Goal: Answer question/provide support

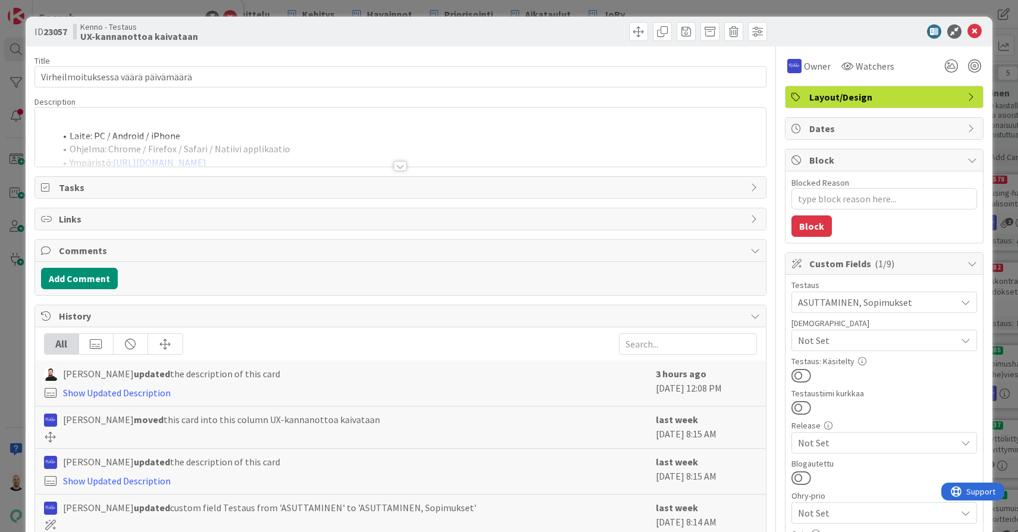
type textarea "x"
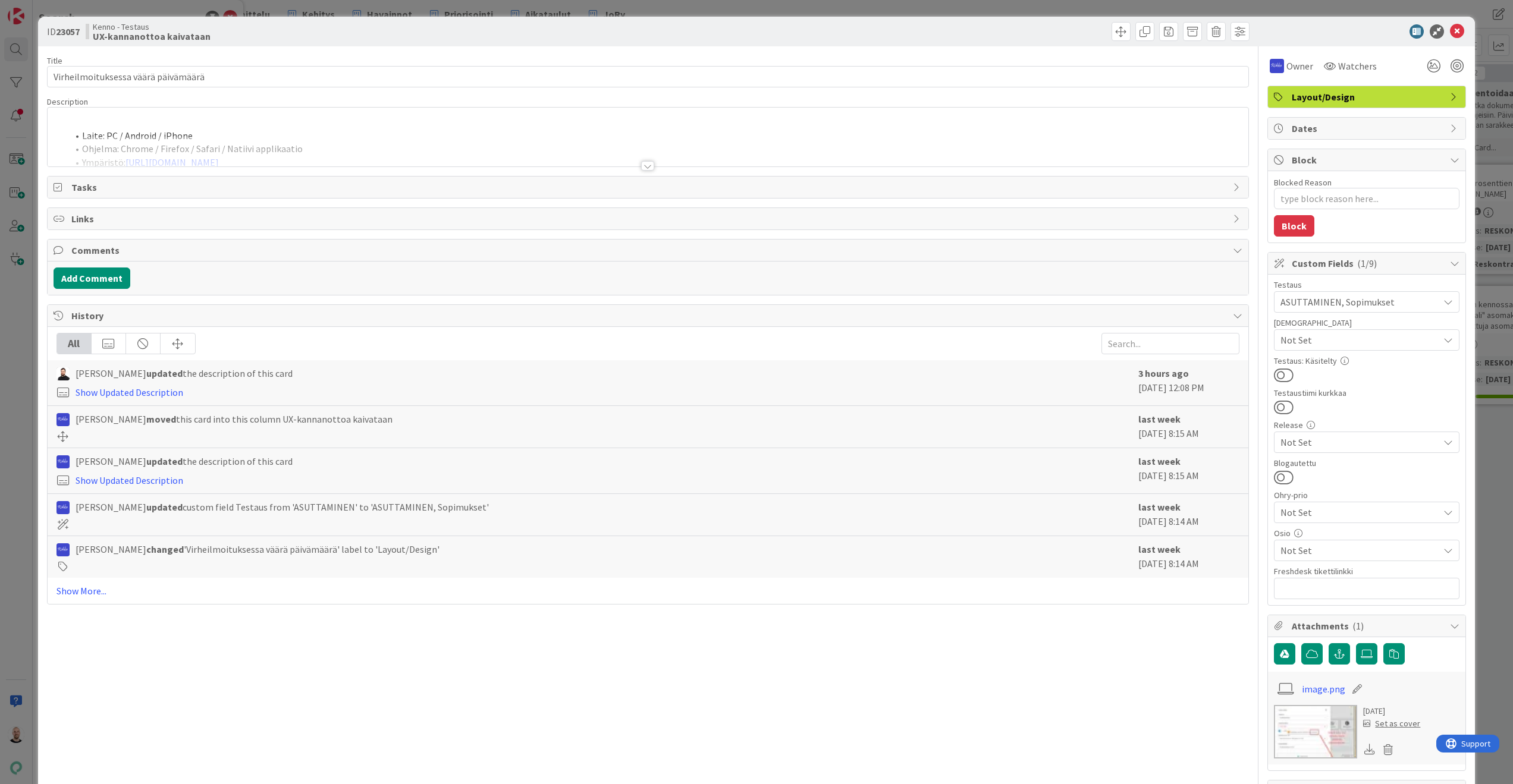
click at [648, 169] on div at bounding box center [647, 166] width 13 height 10
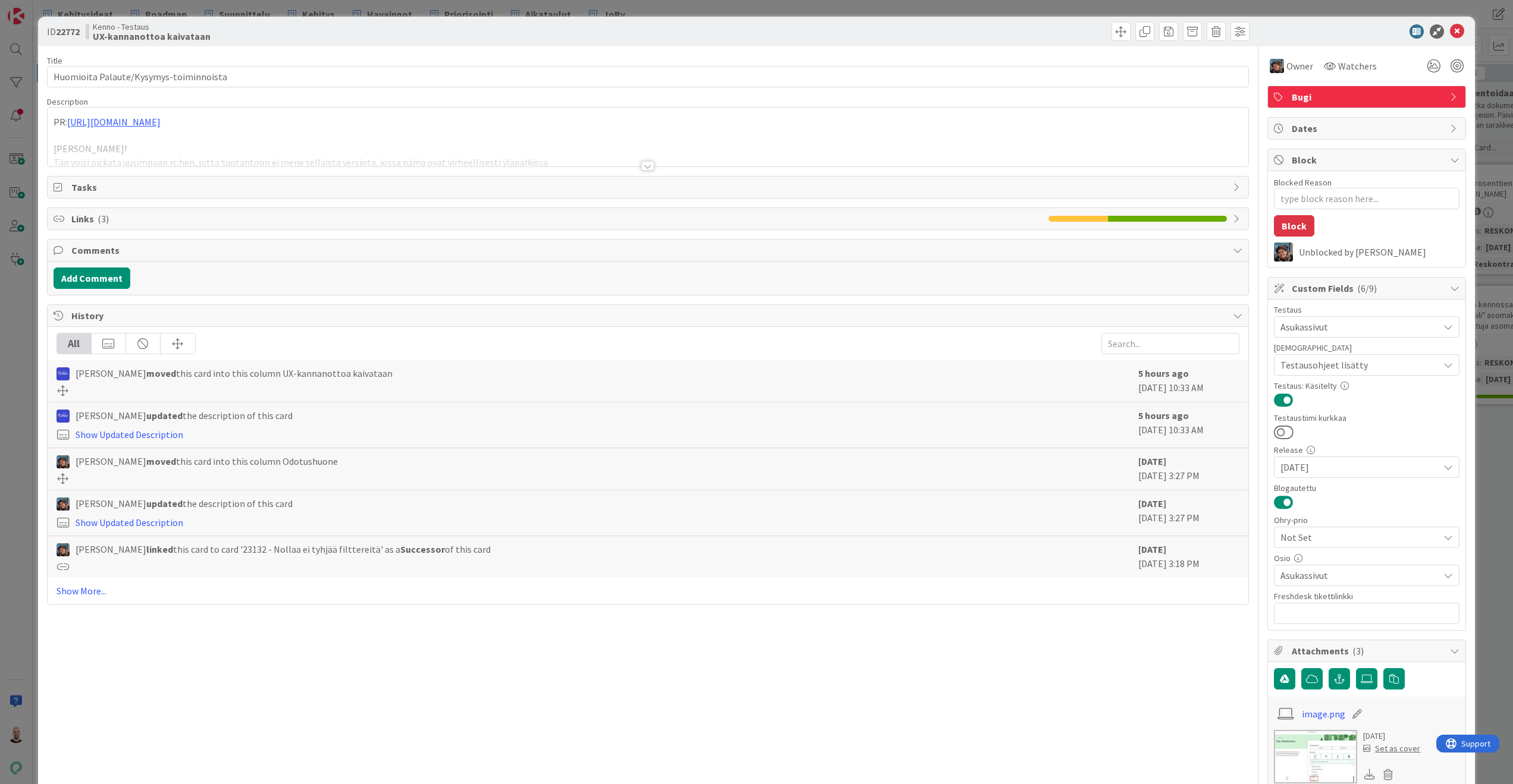
click at [647, 165] on div at bounding box center [647, 166] width 13 height 10
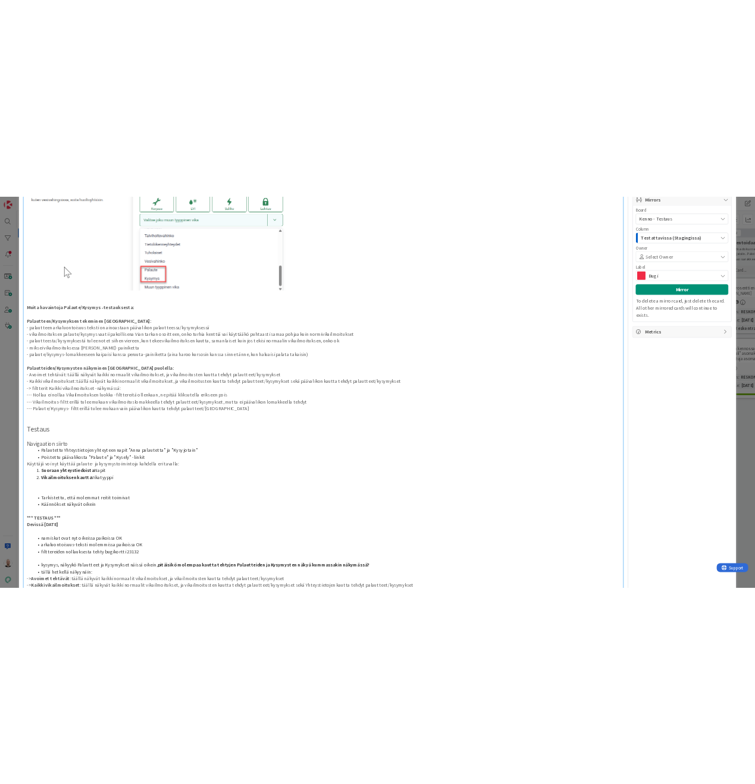
scroll to position [1014, 0]
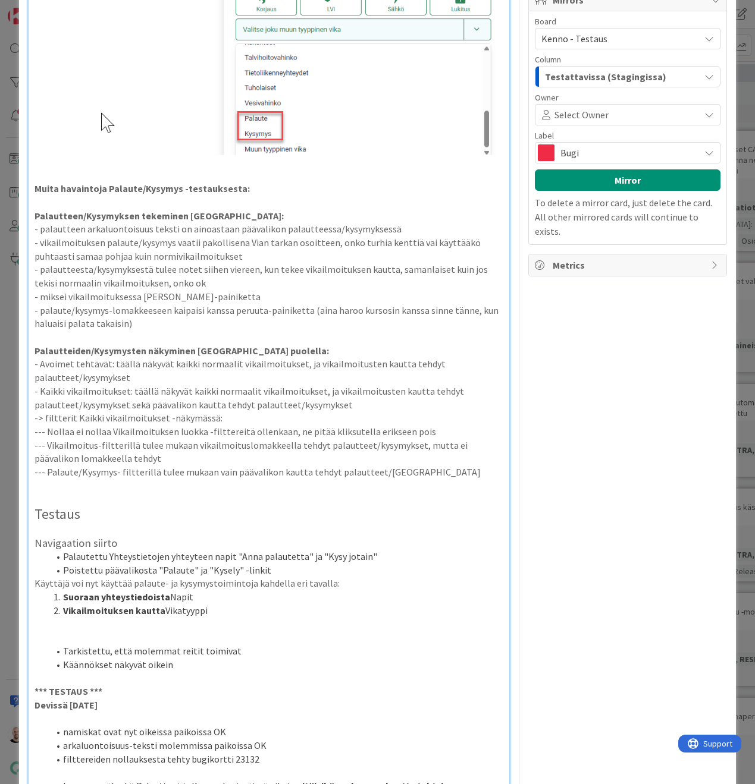
type textarea "x"
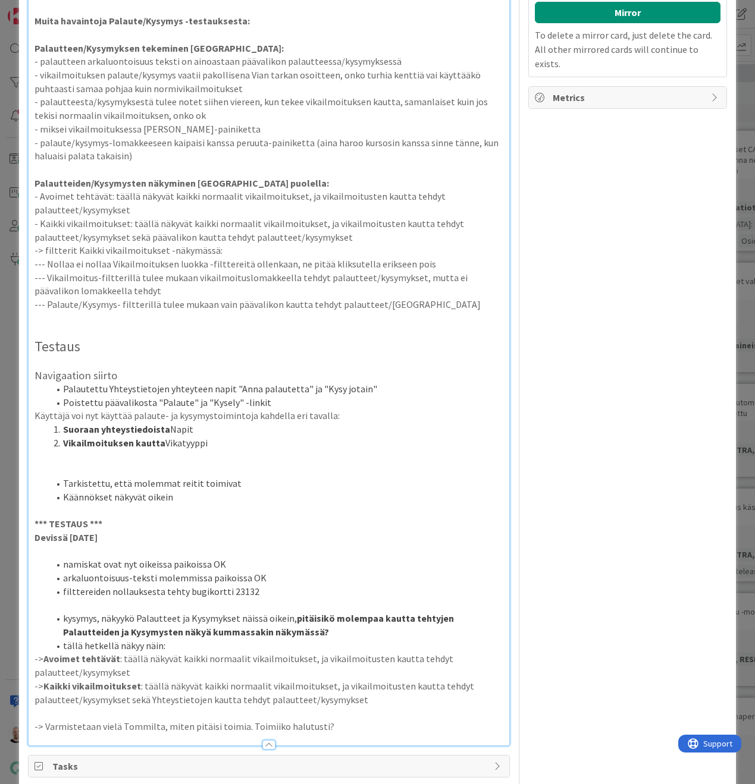
scroll to position [1188, 0]
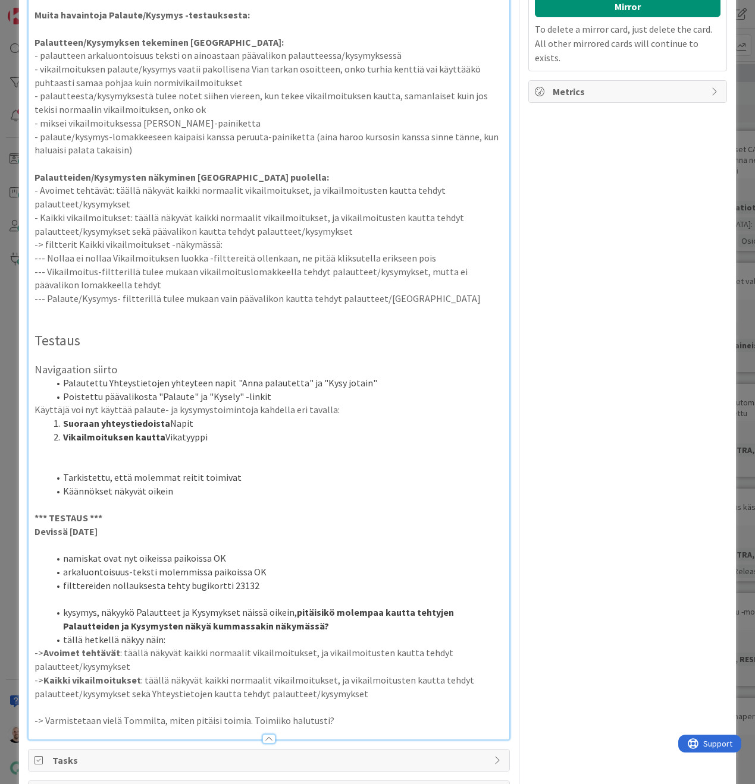
click at [336, 714] on p "-> Varmistetaan vielä Tommilta, miten pitäisi toimia. Toimiiko halutusti?" at bounding box center [268, 721] width 469 height 14
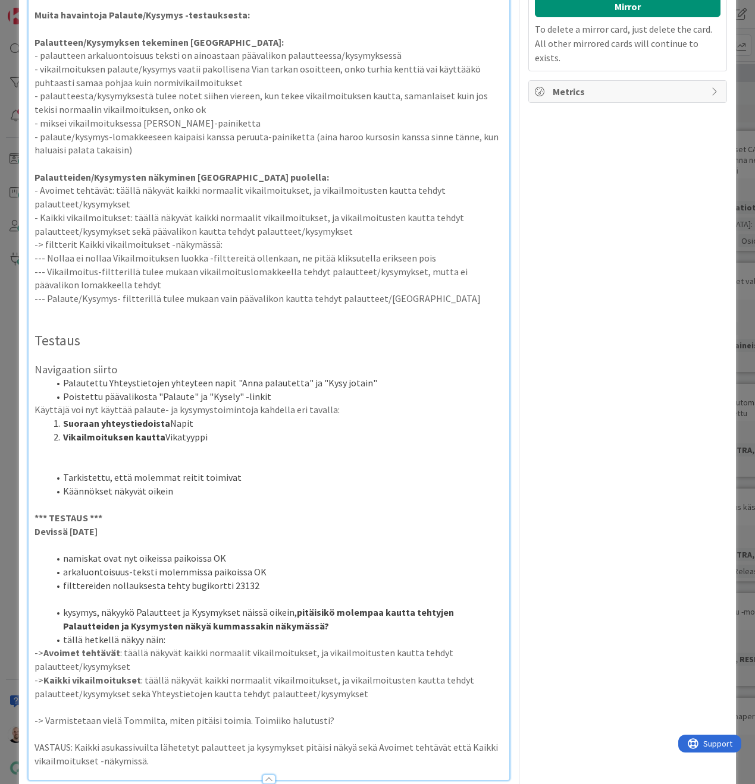
click at [194, 741] on p "VASTAUS: Kaikki asukassivuilta lähetetyt palautteet ja kysymykset pitäisi näkyä…" at bounding box center [268, 754] width 469 height 27
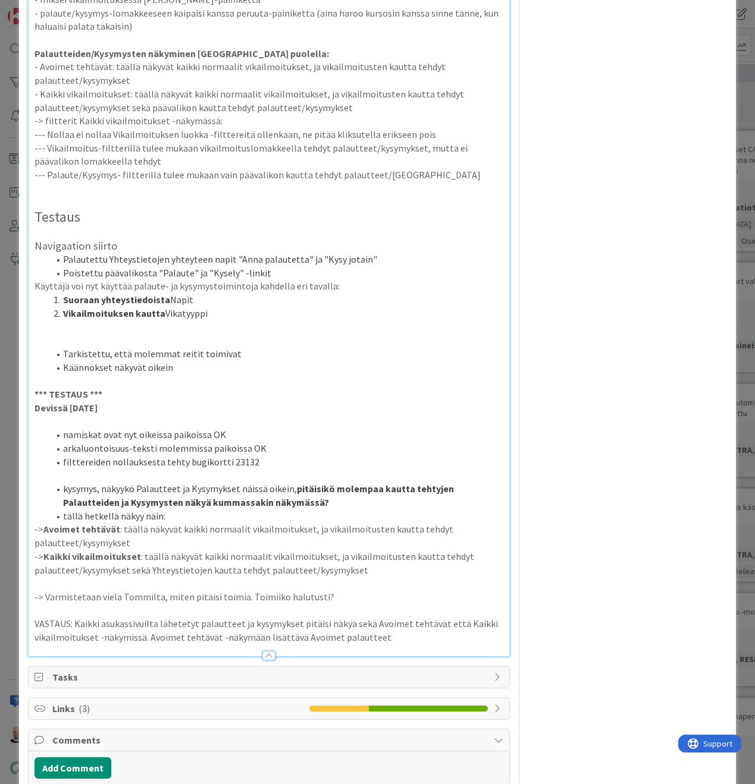
scroll to position [1312, 0]
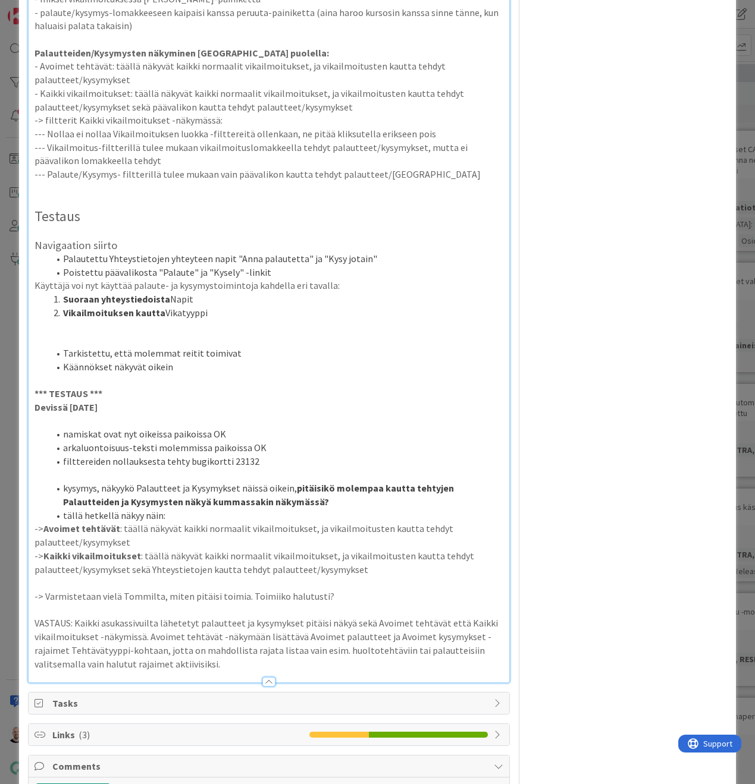
click at [125, 617] on p "VASTAUS: Kaikki asukassivuilta lähetetyt palautteet ja kysymykset pitäisi näkyä…" at bounding box center [268, 644] width 469 height 54
click at [228, 617] on p "VASTAUS: Kaikki asukassivuilta lähetetyt palautteet ja kysymykset pitäisi näkyä…" at bounding box center [268, 644] width 469 height 54
drag, startPoint x: 426, startPoint y: 602, endPoint x: 536, endPoint y: 664, distance: 125.9
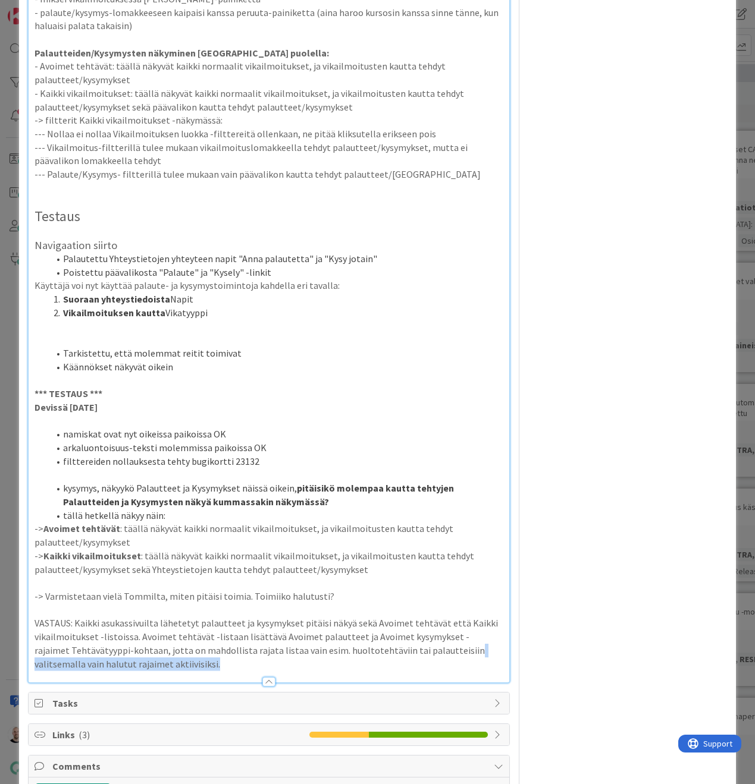
click at [92, 618] on p "VASTAUS: Kaikki asukassivuilta lähetetyt palautteet ja kysymykset pitäisi näkyä…" at bounding box center [268, 644] width 469 height 54
click at [98, 617] on p "VASTAUS: Kaikki asukassivuilta lähetetyt palautteet ja kysymykset pitäisi näkyä…" at bounding box center [268, 644] width 469 height 54
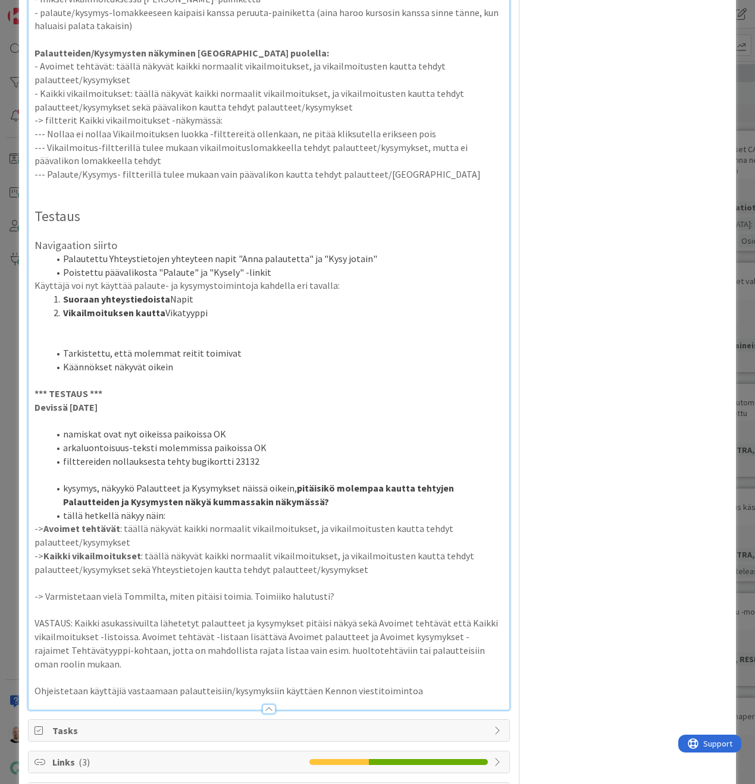
scroll to position [1453, 0]
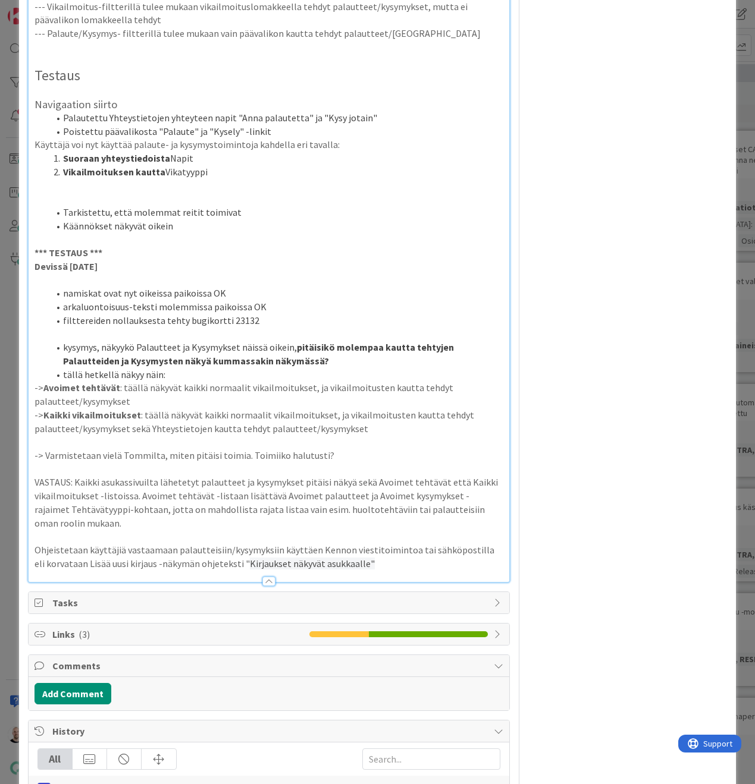
click at [231, 544] on p "Ohjeistetaan käyttäjiä vastaamaan palautteisiin/kysymyksiin käyttäen Kennon vie…" at bounding box center [268, 557] width 469 height 27
drag, startPoint x: 229, startPoint y: 513, endPoint x: 374, endPoint y: 513, distance: 145.1
click at [374, 544] on p "Ohjeistetaan käyttäjiä vastaamaan palautteisiin/kysymyksiin käyttäen Kennon vie…" at bounding box center [268, 557] width 469 height 27
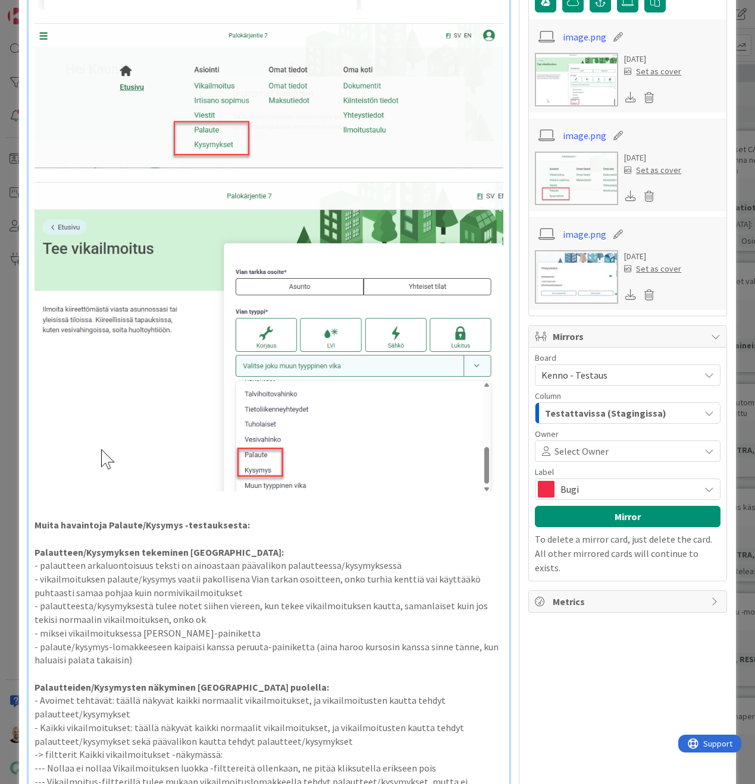
scroll to position [0, 0]
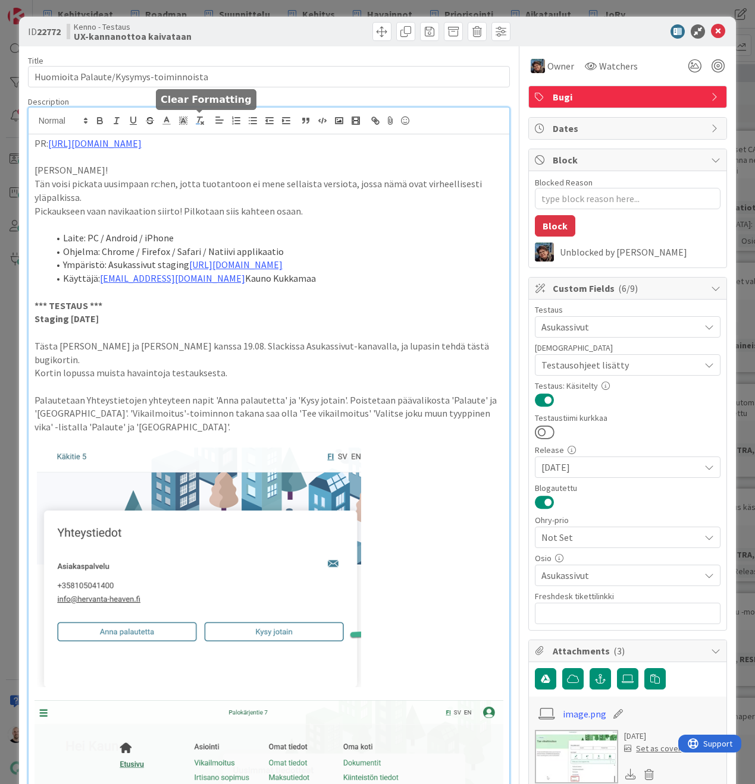
click at [197, 122] on icon "button" at bounding box center [199, 120] width 11 height 11
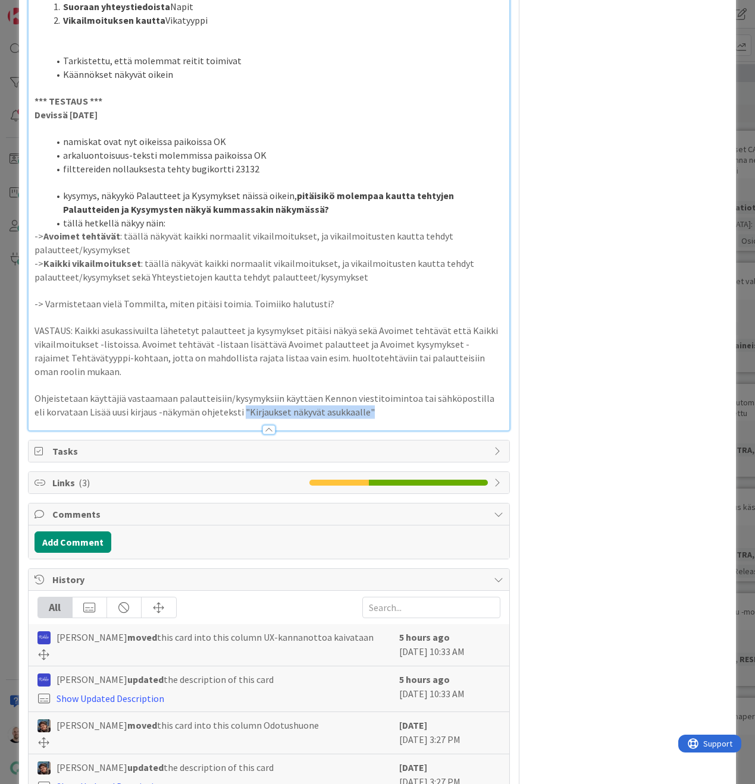
scroll to position [1679, 0]
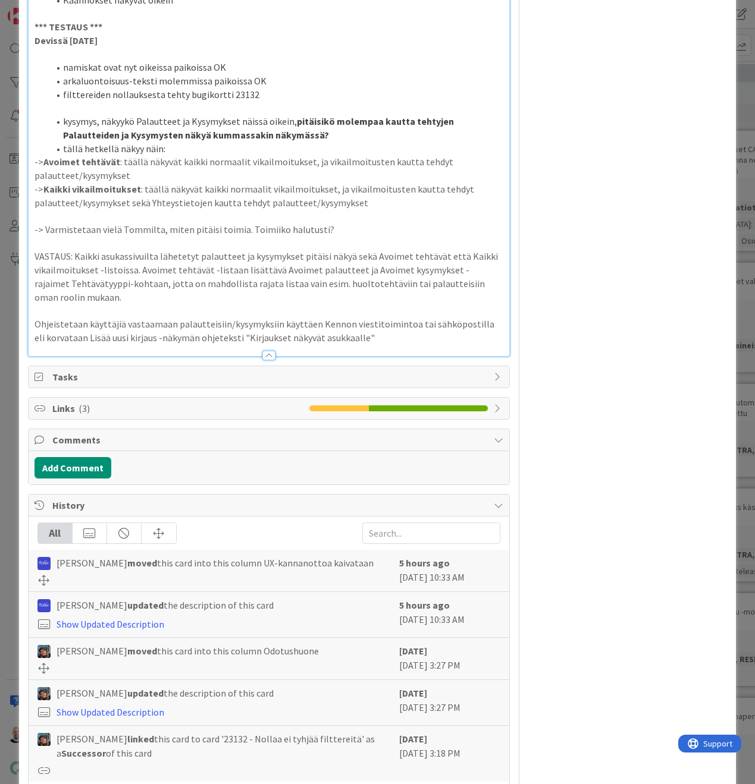
click at [369, 318] on p "Ohjeistetaan käyttäjiä vastaamaan palautteisiin/kysymyksiin käyttäen Kennon vie…" at bounding box center [268, 331] width 469 height 27
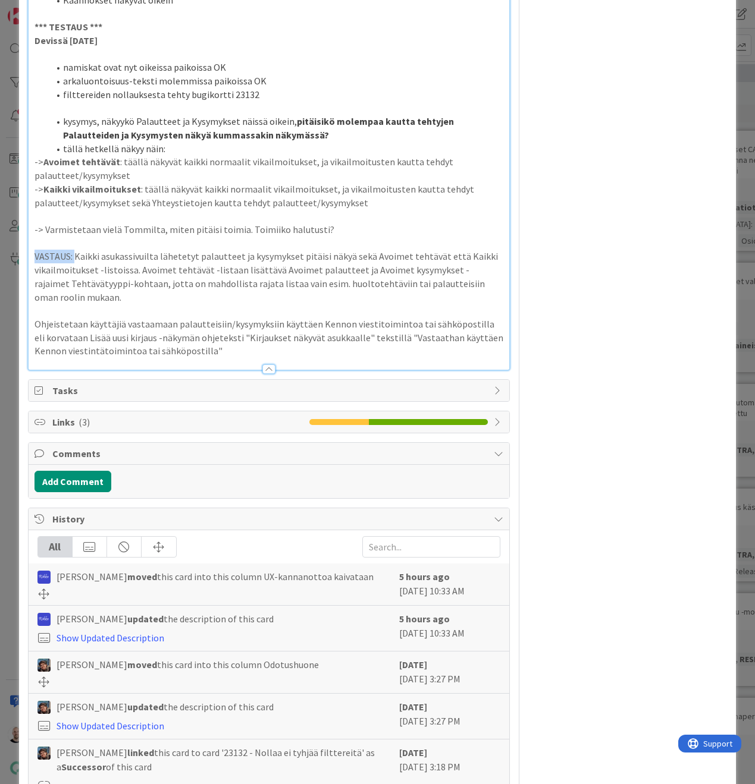
drag, startPoint x: 32, startPoint y: 209, endPoint x: 74, endPoint y: 211, distance: 41.7
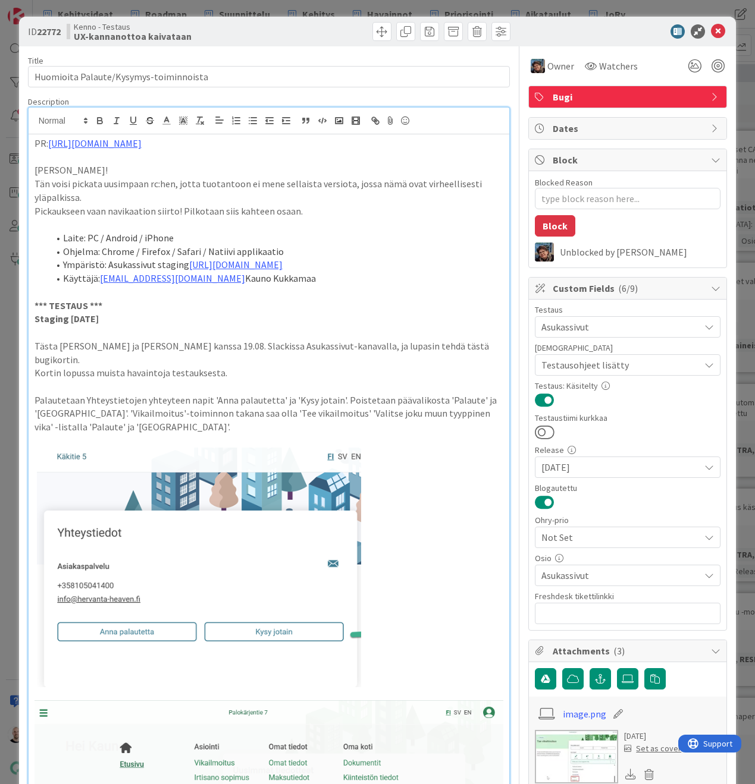
scroll to position [0, 0]
click at [100, 121] on icon "button" at bounding box center [100, 122] width 5 height 3
click at [167, 121] on line at bounding box center [166, 121] width 3 height 0
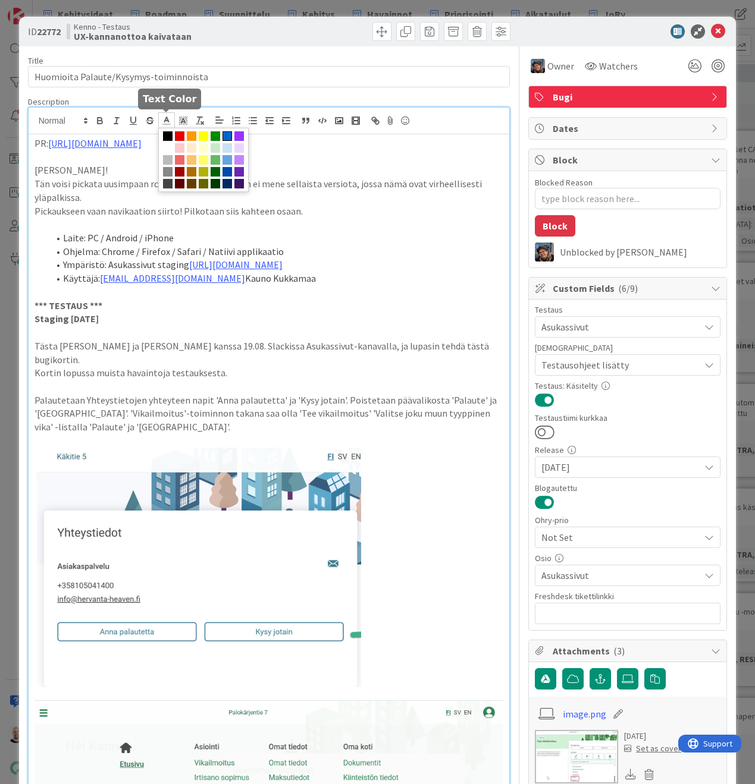
click at [227, 139] on span at bounding box center [227, 136] width 10 height 10
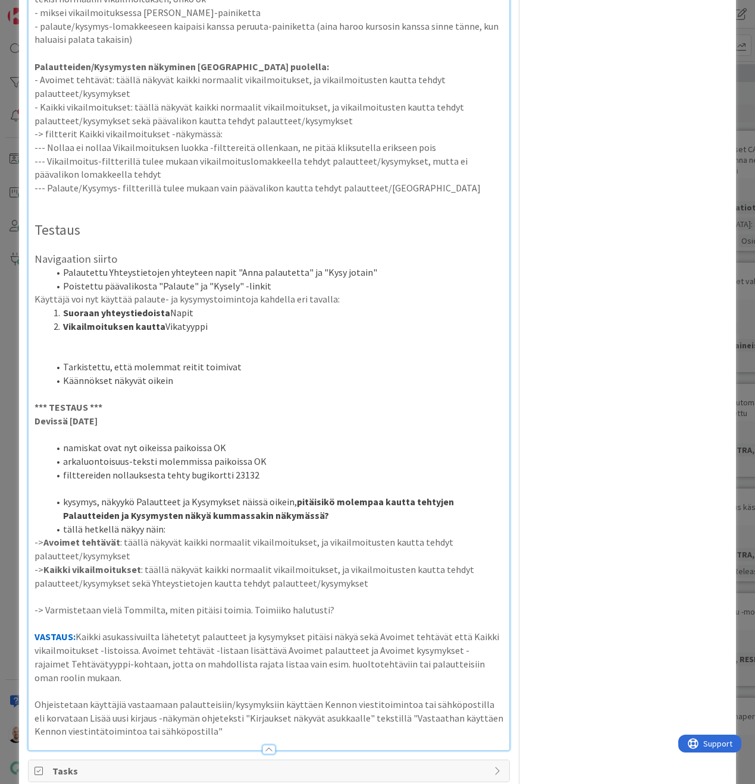
scroll to position [1554, 0]
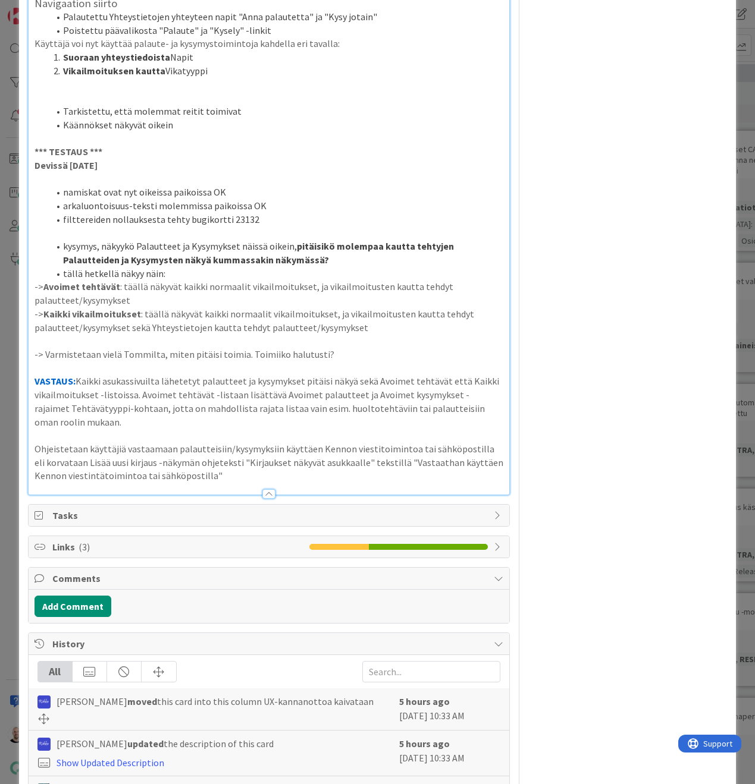
click at [178, 375] on p "VASTAUS: Kaikki asukassivuilta lähetetyt palautteet ja kysymykset pitäisi näkyä…" at bounding box center [268, 402] width 469 height 54
click at [138, 375] on p "VASTAUS: Kaikki asukassivuilta lähetetyt palautteet ja kysymykset pitäisi näkyä…" at bounding box center [268, 402] width 469 height 54
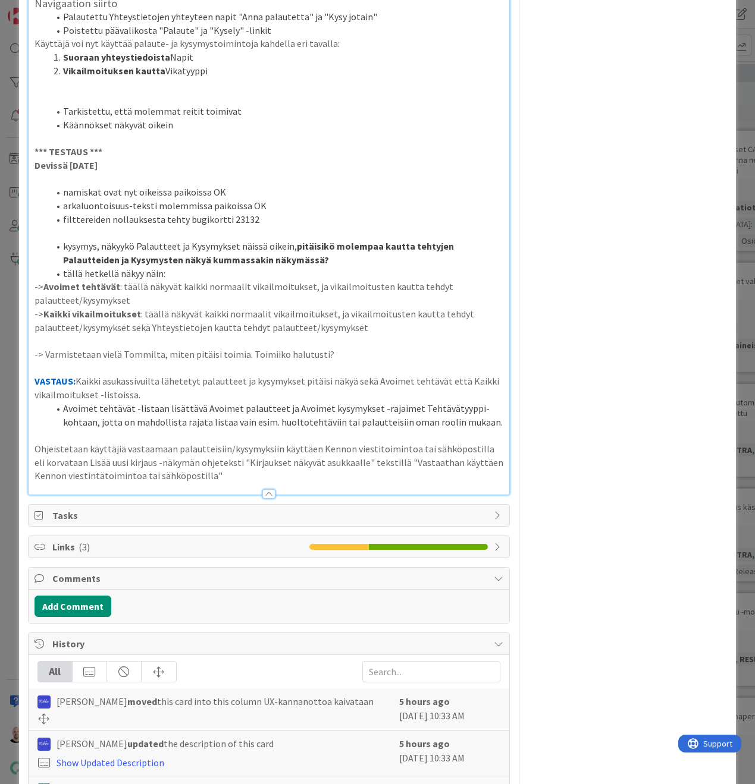
click at [93, 402] on li "Avoimet tehtävät -listaan lisättävä Avoimet palautteet ja Avoimet kysymykset -r…" at bounding box center [276, 415] width 455 height 27
click at [304, 402] on li "Avoimet tehtävät -listaan lisättävä Avoimet palautteet ja Avoimet kysymykset -r…" at bounding box center [276, 415] width 455 height 27
click at [451, 402] on li "Avoimet tehtävät -listaan lisättävä Avoimet palautteet ja Avoimet kysymykset -r…" at bounding box center [276, 415] width 455 height 27
click at [34, 442] on p "Ohjeistetaan käyttäjiä vastaamaan palautteisiin/kysymyksiin käyttäen Kennon vie…" at bounding box center [268, 462] width 469 height 40
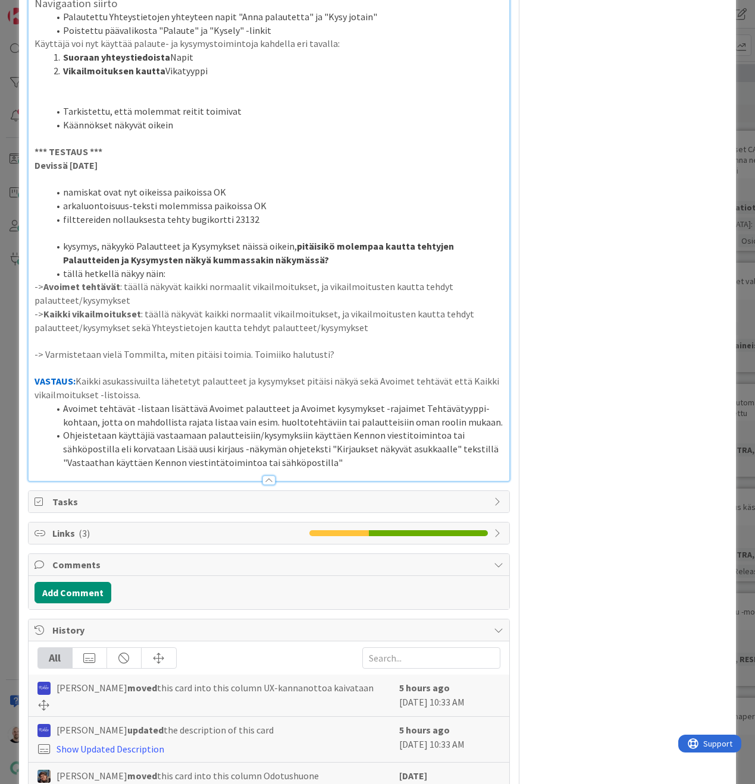
click at [306, 429] on li "Ohjeistetaan käyttäjiä vastaamaan palautteisiin/kysymyksiin käyttäen Kennon vie…" at bounding box center [276, 449] width 455 height 40
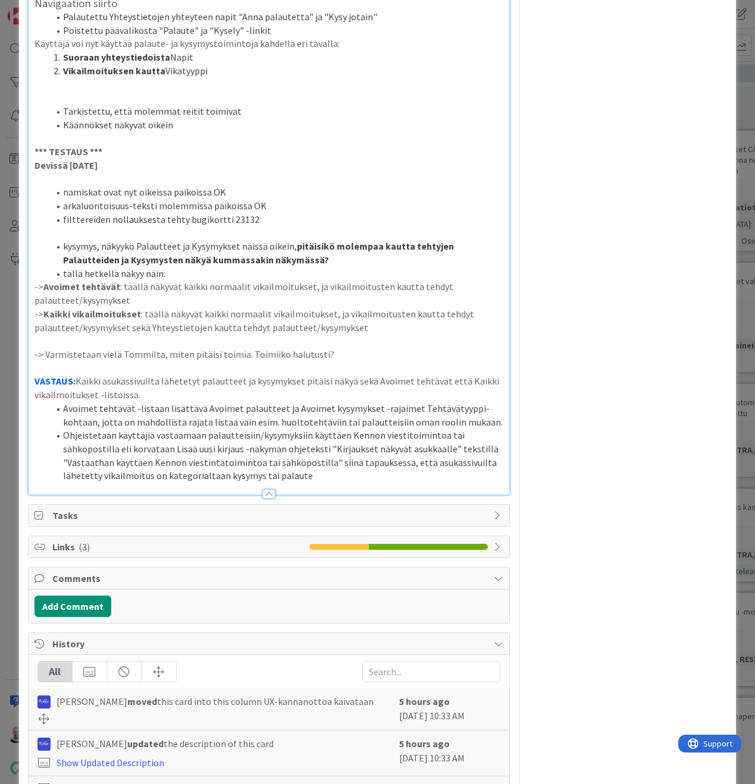
click at [199, 402] on li "Avoimet tehtävät -listaan lisättävä Avoimet palautteet ja Avoimet kysymykset -r…" at bounding box center [276, 415] width 455 height 27
click at [357, 402] on li "Avoimet tehtävät -listaan lisättävä Avoimet palautteet ja Avoimet kysymykset -r…" at bounding box center [276, 415] width 455 height 27
click at [309, 402] on li "Avoimet tehtävät -listaan lisättävä Avoimet palautteet ja Avoimet kysymykset -r…" at bounding box center [276, 415] width 455 height 27
click at [353, 402] on li "Avoimet tehtävät -listaan lisättävä Avoimet palautteet ja Avoimet kysymykset -r…" at bounding box center [276, 415] width 455 height 27
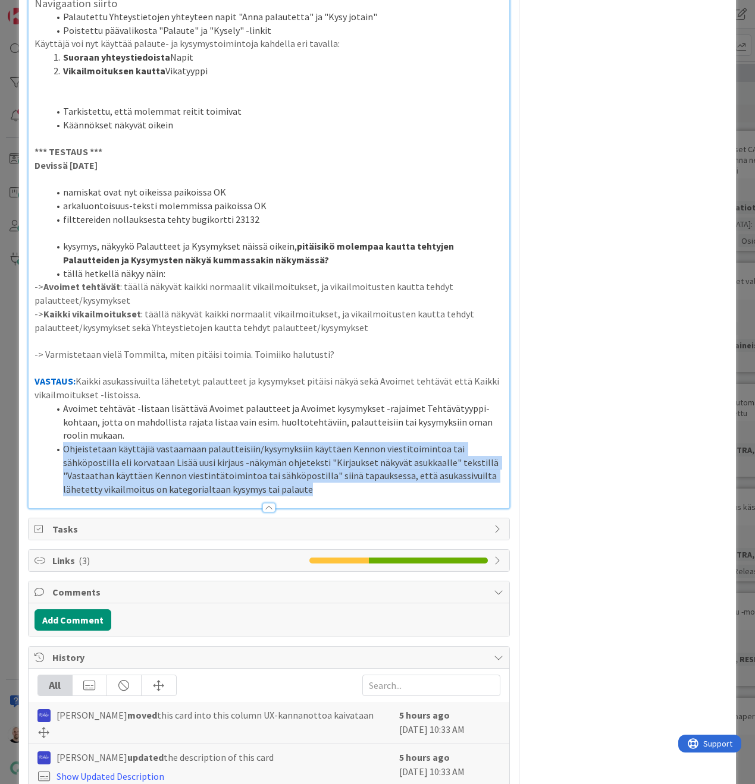
drag, startPoint x: 66, startPoint y: 385, endPoint x: 497, endPoint y: 531, distance: 454.8
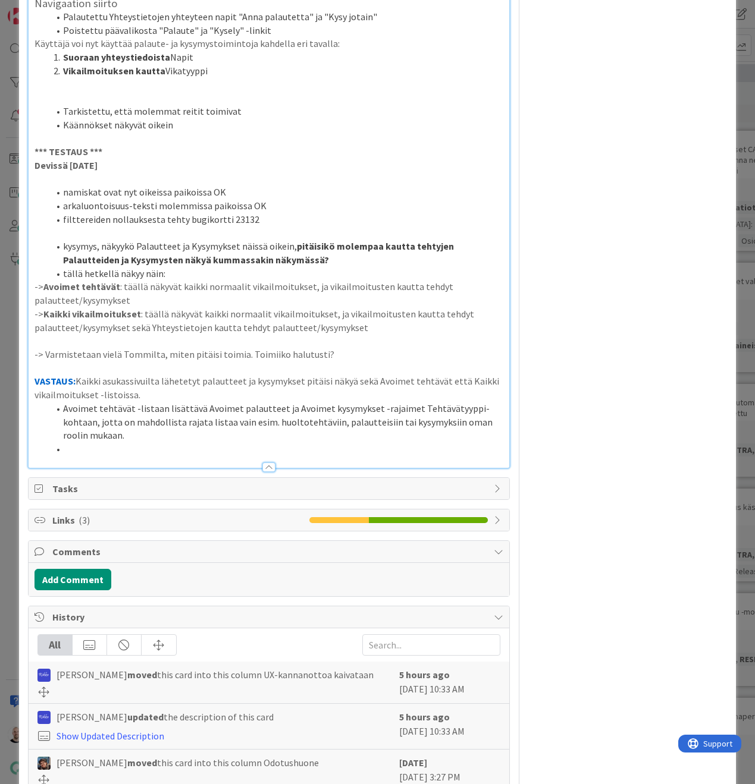
click at [63, 402] on li "Avoimet tehtävät -listaan lisättävä Avoimet palautteet ja Avoimet kysymykset -r…" at bounding box center [276, 422] width 455 height 40
click at [89, 442] on li at bounding box center [276, 449] width 455 height 14
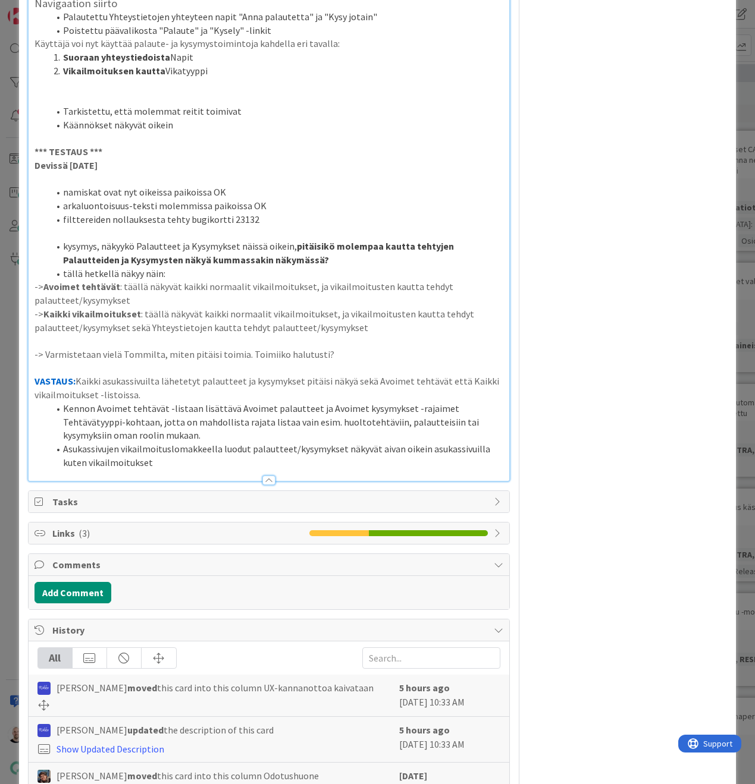
click at [488, 442] on li "Asukassivujen vikailmoituslomakkeella luodut palautteet/kysymykset näkyvät aiva…" at bounding box center [276, 455] width 455 height 27
click at [341, 442] on li "Asukassivujen vikailmoituslomakkeella luodut palautteet/kysymykset näkyvät aiva…" at bounding box center [276, 455] width 455 height 27
click at [375, 442] on li "Asukassivujen vikailmoituslomakkeella luodut palautteet/kysymykset näkyvät aiva…" at bounding box center [276, 455] width 455 height 27
click at [246, 442] on li "Asukassivujen vikailmoituslomakkeella luodut palautteet/kysymykset näkyvät nyt …" at bounding box center [276, 455] width 455 height 27
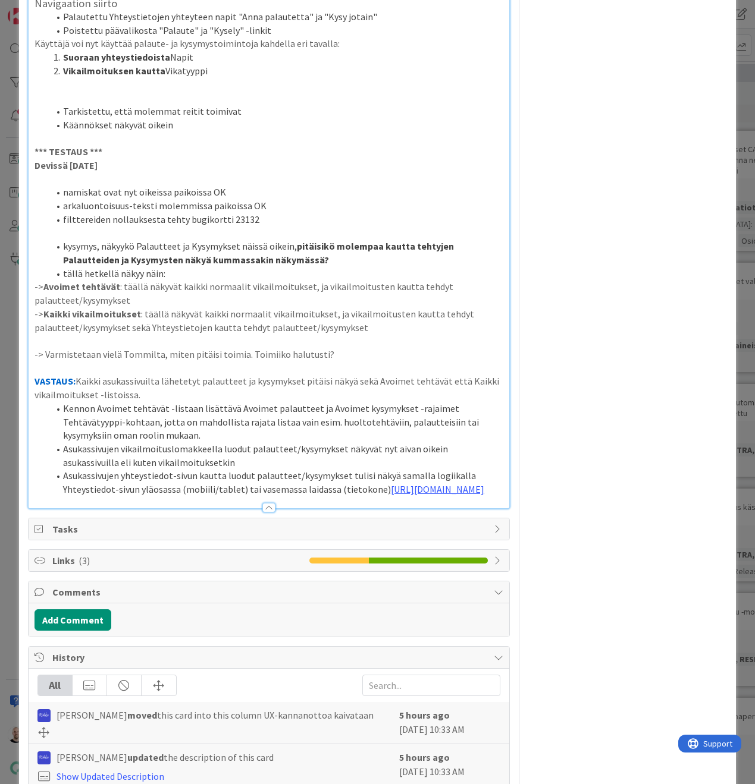
click at [392, 469] on li "Asukassivujen yhteystiedot-sivun kautta luodut palautteet/kysymykset tulisi näk…" at bounding box center [276, 482] width 455 height 27
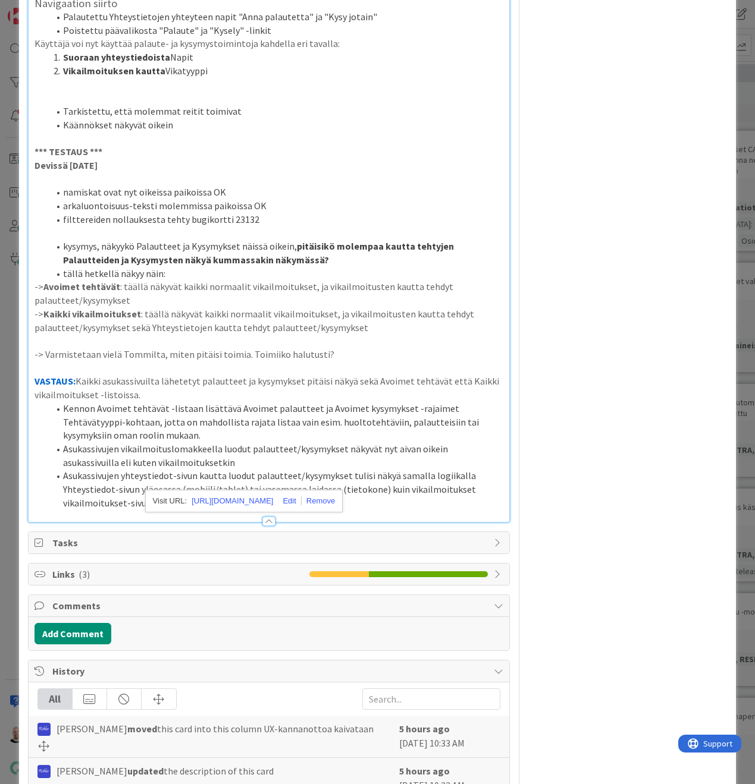
click at [125, 469] on li "Asukassivujen yhteystiedot-sivun kautta luodut palautteet/kysymykset tulisi näk…" at bounding box center [276, 489] width 455 height 40
click at [65, 469] on li "Asukassivujen yhteystiedot-sivun kautta luodut palautteet/kysymykset tulisi näk…" at bounding box center [276, 489] width 455 height 40
click at [354, 474] on li "Asukassivujen yhteystiedot-sivun kautta luodut palautteet/kysymykset tulisi näk…" at bounding box center [276, 489] width 455 height 40
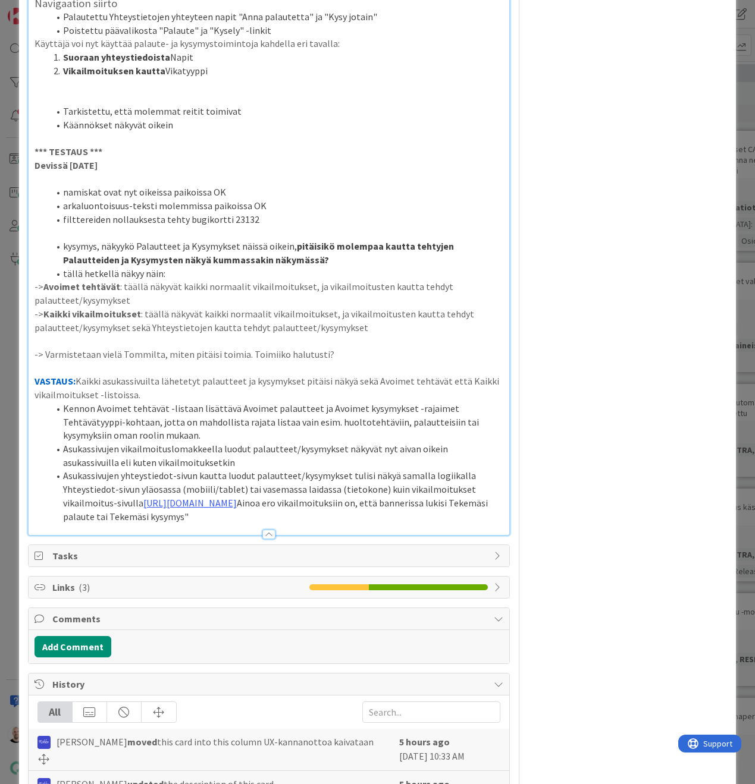
click at [215, 492] on li "Asukassivujen yhteystiedot-sivun kautta luodut palautteet/kysymykset tulisi näk…" at bounding box center [276, 496] width 455 height 54
click at [131, 491] on li "Asukassivujen yhteystiedot-sivun kautta luodut palautteet/kysymykset tulisi näk…" at bounding box center [276, 496] width 455 height 54
click at [203, 492] on li "Asukassivujen yhteystiedot-sivun kautta luodut palautteet/kysymykset tulisi näk…" at bounding box center [276, 496] width 455 height 54
click at [325, 488] on li "Asukassivujen yhteystiedot-sivun kautta luodut palautteet/kysymykset tulisi näk…" at bounding box center [276, 496] width 455 height 54
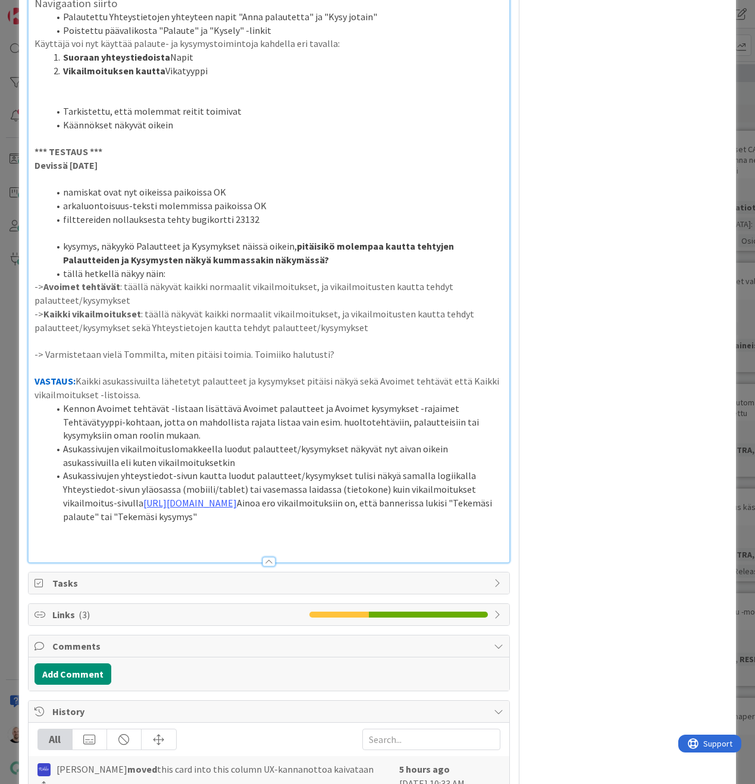
click at [79, 375] on p "VASTAUS: Kaikki asukassivuilta lähetetyt palautteet ja kysymykset pitäisi näkyä…" at bounding box center [268, 388] width 469 height 27
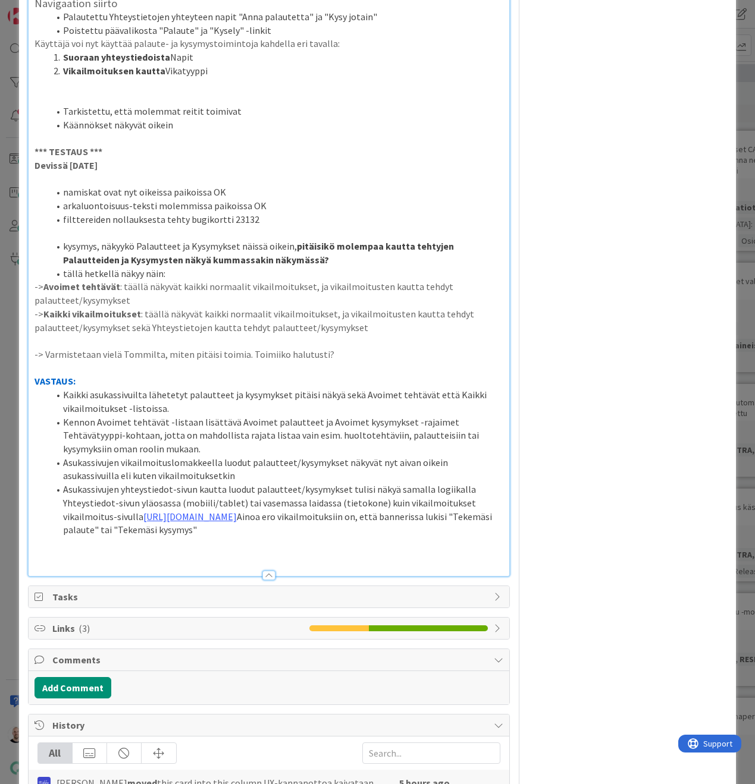
click at [188, 416] on li "Kennon Avoimet tehtävät -listaan lisättävä Avoimet palautteet ja Avoimet kysymy…" at bounding box center [276, 436] width 455 height 40
click at [338, 388] on li "Kaikki asukassivuilta lähetetyt palautteet ja kysymykset pitäisi näkyä sekä Avo…" at bounding box center [276, 401] width 455 height 27
click at [181, 388] on li "Kaikki asukassivuilta lähetetyt palautteet ja kysymykset pitäisi näkyä Kennossa…" at bounding box center [276, 401] width 455 height 27
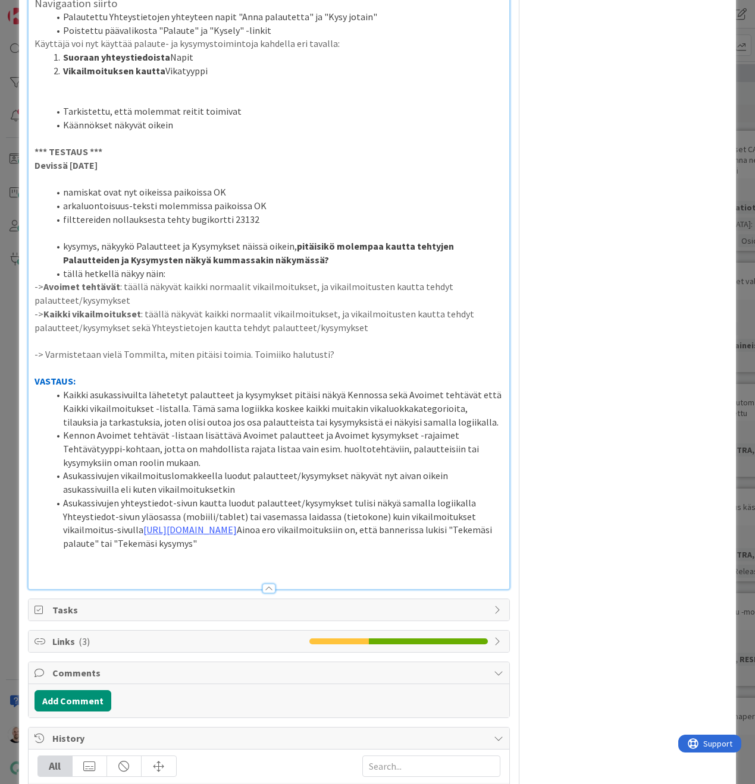
click at [179, 388] on li "Kaikki asukassivuilta lähetetyt palautteet ja kysymykset pitäisi näkyä Kennossa…" at bounding box center [276, 408] width 455 height 40
click at [434, 388] on li "Kaikki asukassivuilta lähetetyt palautteet ja kysymykset pitäisi näkyä Kennossa…" at bounding box center [276, 408] width 455 height 40
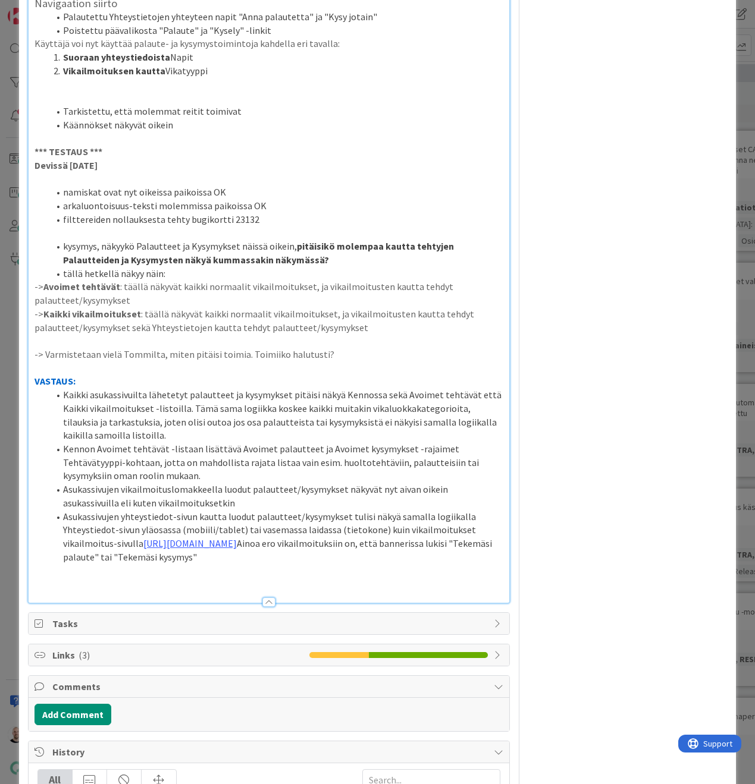
click at [205, 442] on li "Kennon Avoimet tehtävät -listaan lisättävä Avoimet palautteet ja Avoimet kysymy…" at bounding box center [276, 462] width 455 height 40
click at [320, 442] on li "Kennon Avoimet tehtävät -listaan tulee lisätä "Avoimet palautteet ja Avoimet ky…" at bounding box center [276, 462] width 455 height 40
click at [338, 442] on li "Kennon Avoimet tehtävät -listaan tulee lisätä "Avoimet palautteet" ja Avoimet k…" at bounding box center [276, 462] width 455 height 40
click at [420, 442] on li "Kennon Avoimet tehtävät -listaan tulee lisätä "Avoimet palautteet" ja "Avoimet …" at bounding box center [276, 462] width 455 height 40
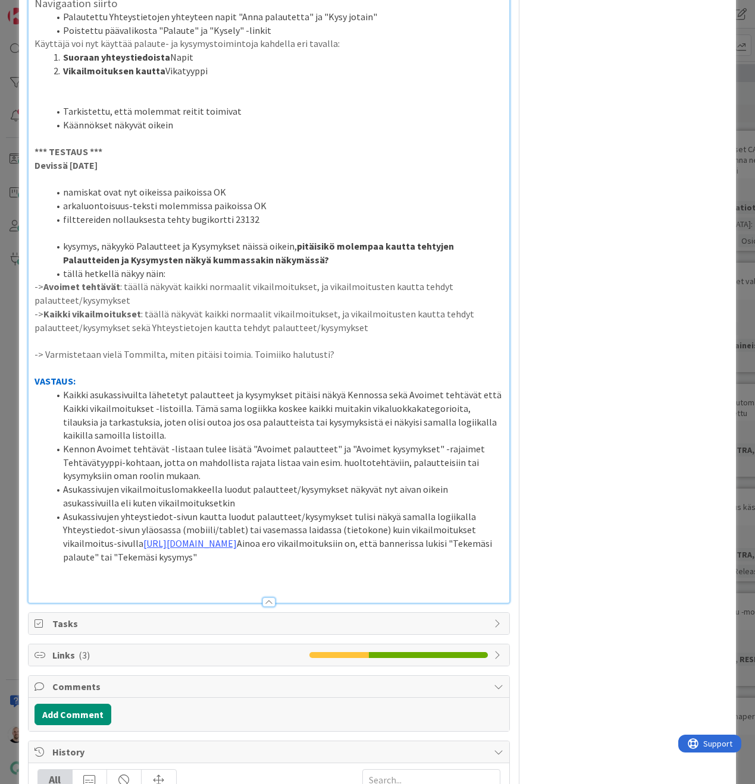
click at [437, 442] on li "Kennon Avoimet tehtävät -listaan tulee lisätä "Avoimet palautteet" ja "Avoimet …" at bounding box center [276, 462] width 455 height 40
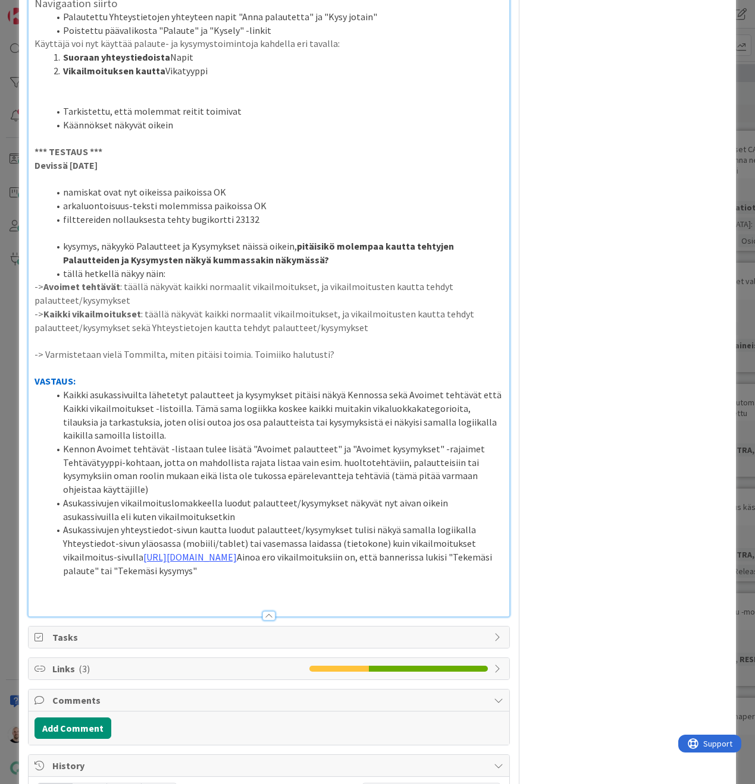
click at [127, 497] on li "Asukassivujen vikailmoituslomakkeella luodut palautteet/kysymykset näkyvät nyt …" at bounding box center [276, 510] width 455 height 27
click at [125, 497] on li "Asukassivujen vikailmoituslomakkeella luodut palautteet/kysymykset näkyvät nyt …" at bounding box center [276, 510] width 455 height 27
drag, startPoint x: 377, startPoint y: 490, endPoint x: 140, endPoint y: 507, distance: 237.3
click at [140, 523] on li "Asukassivujen yhteystiedot-sivun kautta luodut palautteet/kysymykset tulisi näk…" at bounding box center [276, 550] width 455 height 54
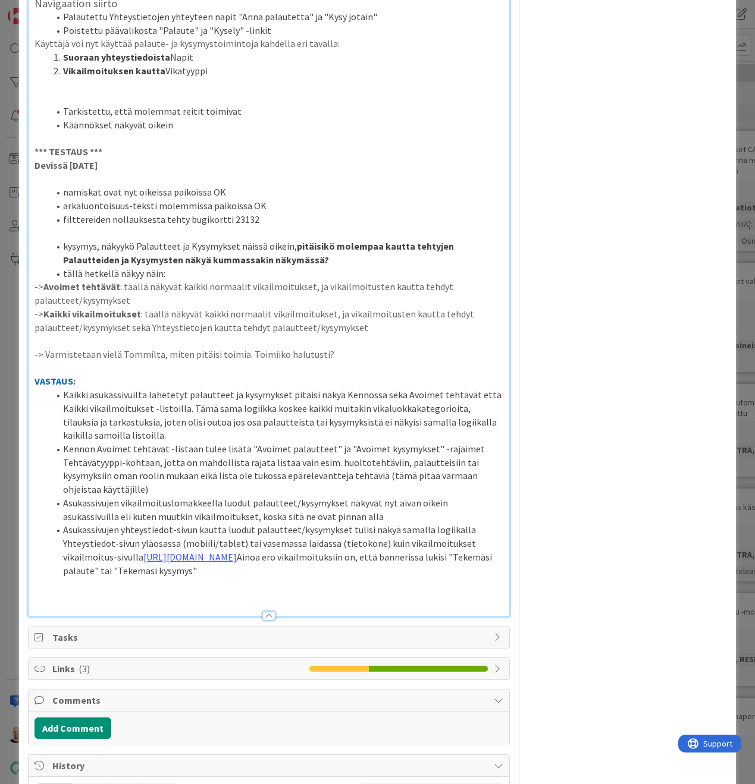
click at [313, 523] on li "Asukassivujen yhteystiedot-sivun kautta luodut palautteet/kysymykset tulisi näk…" at bounding box center [276, 550] width 455 height 54
click at [431, 541] on li "Asukassivujen yhteystiedot-sivun kautta luodut palautteet/kysymykset tulisi näk…" at bounding box center [276, 550] width 455 height 54
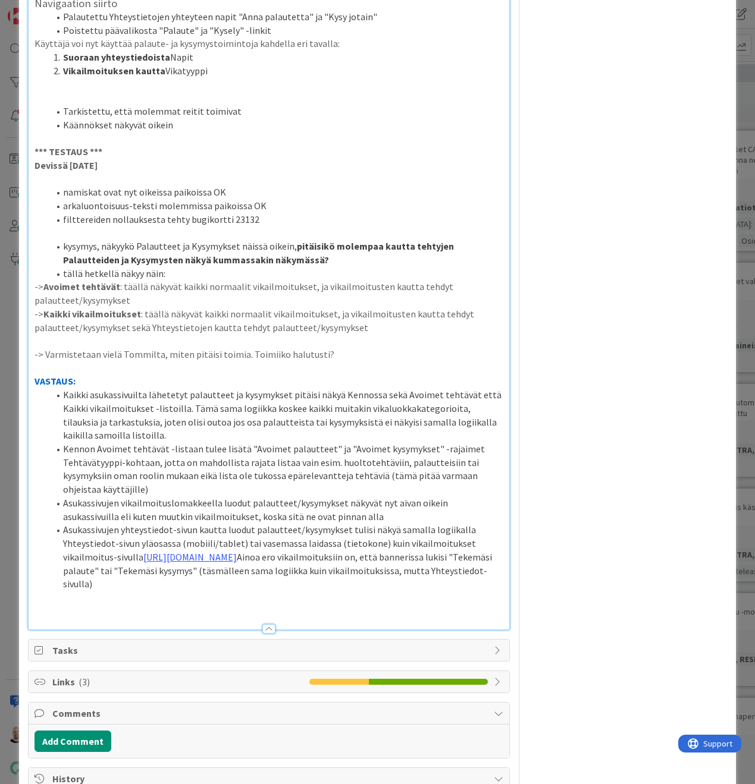
click at [411, 541] on li "Asukassivujen yhteystiedot-sivun kautta luodut palautteet/kysymykset tulisi näk…" at bounding box center [276, 557] width 455 height 68
click at [161, 557] on li "Asukassivujen yhteystiedot-sivun kautta luodut palautteet/kysymykset tulisi näk…" at bounding box center [276, 557] width 455 height 68
click at [238, 558] on li "Asukassivujen yhteystiedot-sivun kautta luodut palautteet/kysymykset tulisi näk…" at bounding box center [276, 557] width 455 height 68
click at [439, 553] on li "Asukassivujen yhteystiedot-sivun kautta luodut palautteet/kysymykset tulisi näk…" at bounding box center [276, 557] width 455 height 68
type textarea "x"
